Goal: Check status: Check status

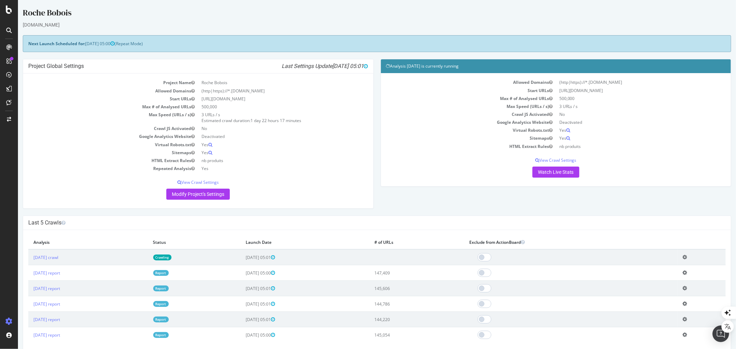
click at [171, 259] on link "Crawling" at bounding box center [162, 258] width 18 height 6
